Goal: Transaction & Acquisition: Purchase product/service

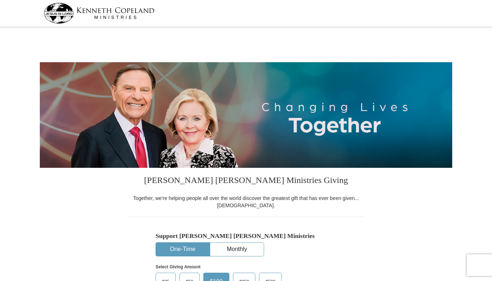
select select "KS"
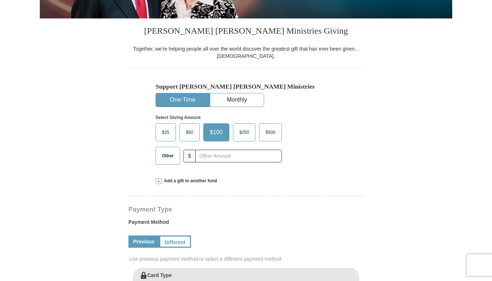
scroll to position [150, 0]
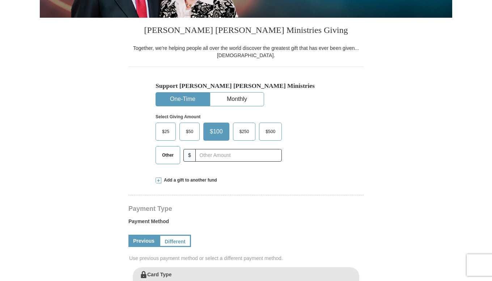
click at [170, 156] on span "Other" at bounding box center [167, 155] width 19 height 11
click at [0, 0] on input "Other" at bounding box center [0, 0] width 0 height 0
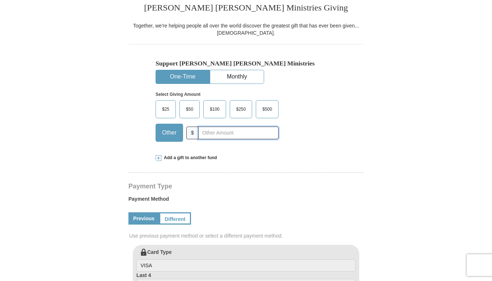
scroll to position [184, 0]
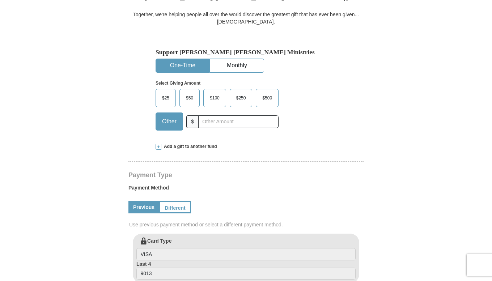
click at [161, 148] on span at bounding box center [159, 147] width 6 height 6
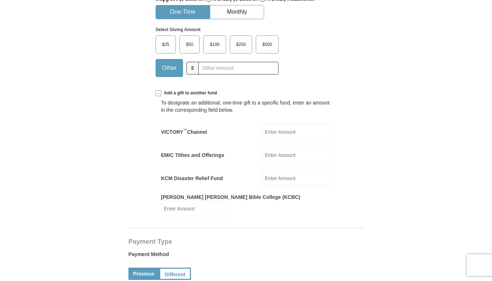
scroll to position [240, 0]
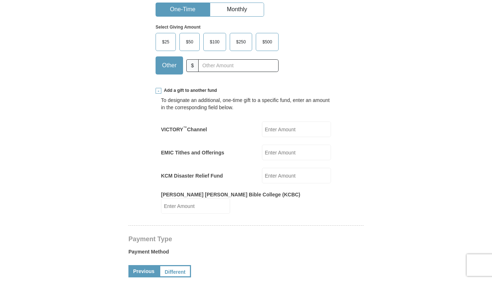
click at [288, 153] on input "EMIC Tithes and Offerings" at bounding box center [296, 153] width 69 height 16
type input "1600.00"
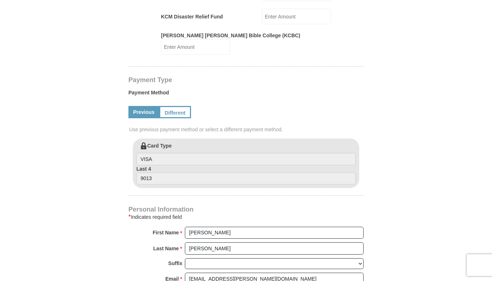
scroll to position [404, 0]
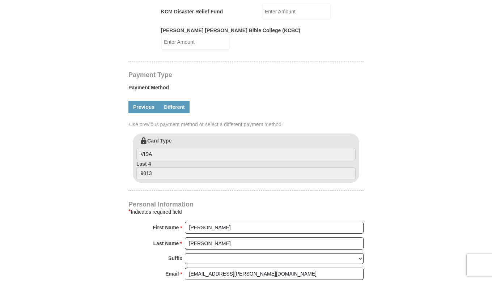
click at [177, 101] on link "Different" at bounding box center [174, 107] width 30 height 12
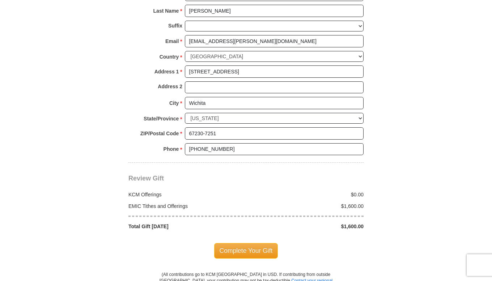
scroll to position [711, 0]
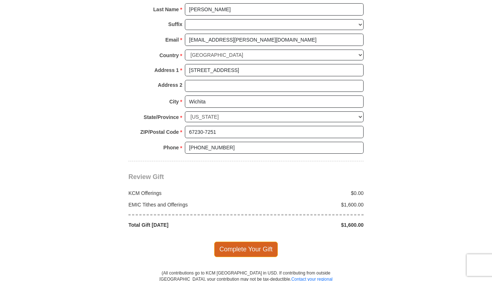
click at [249, 242] on span "Complete Your Gift" at bounding box center [246, 249] width 64 height 15
